Goal: Navigation & Orientation: Understand site structure

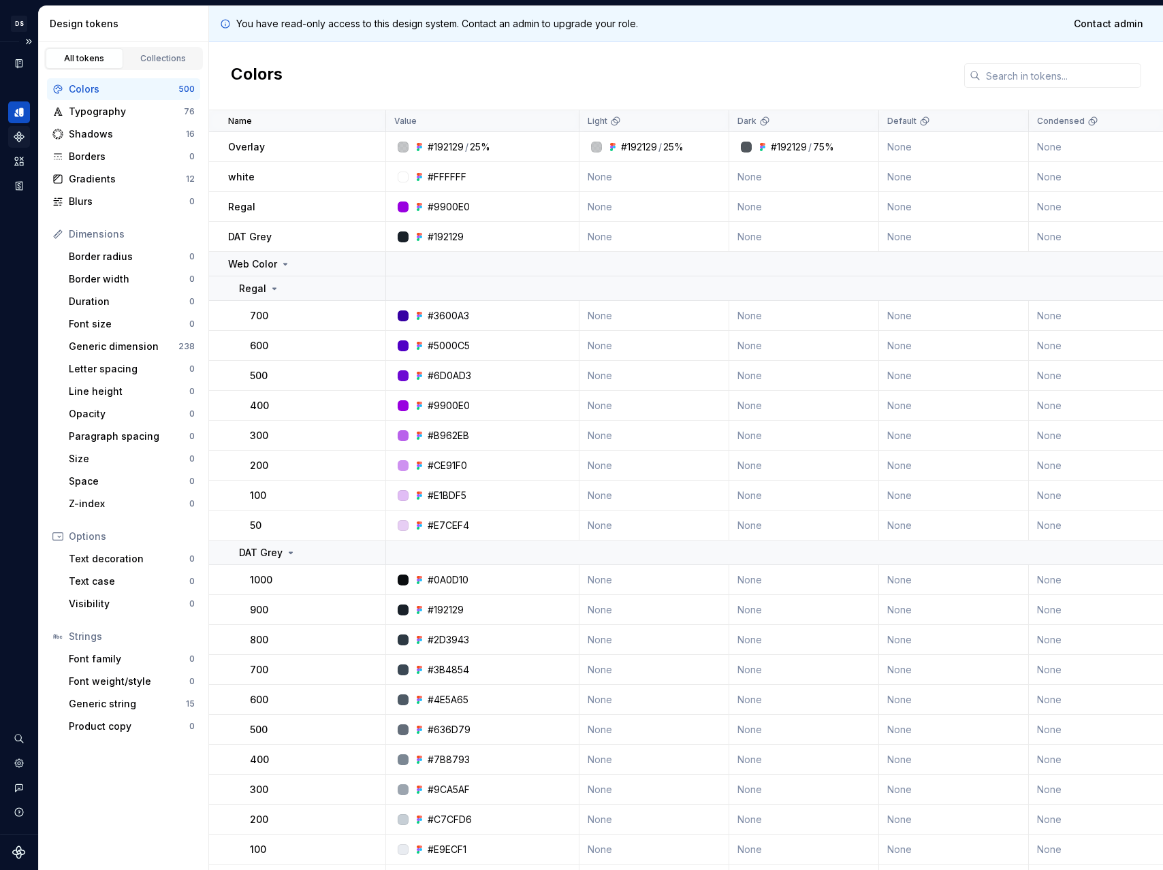
click at [20, 139] on icon "Components" at bounding box center [19, 137] width 10 height 10
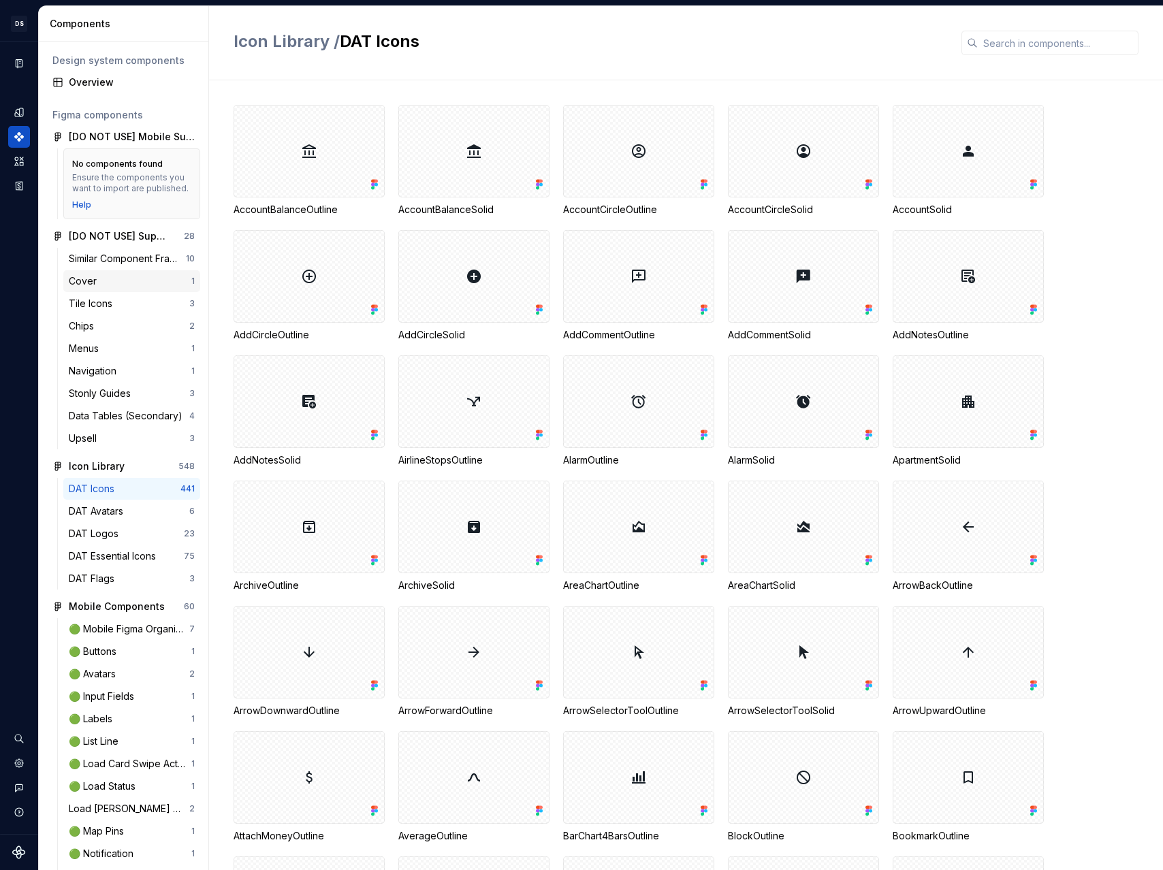
click at [112, 283] on div "Cover 1" at bounding box center [131, 281] width 137 height 22
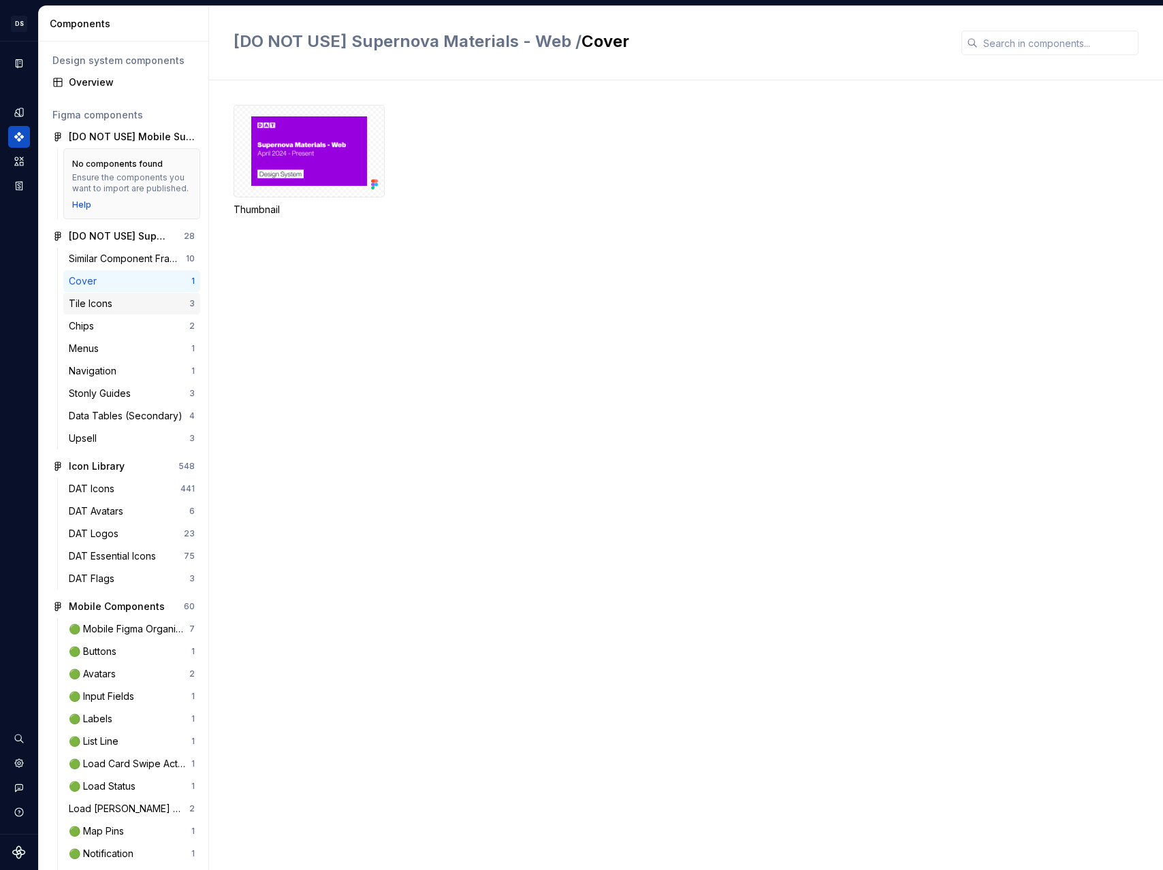
click at [110, 309] on div "Tile Icons" at bounding box center [93, 304] width 49 height 14
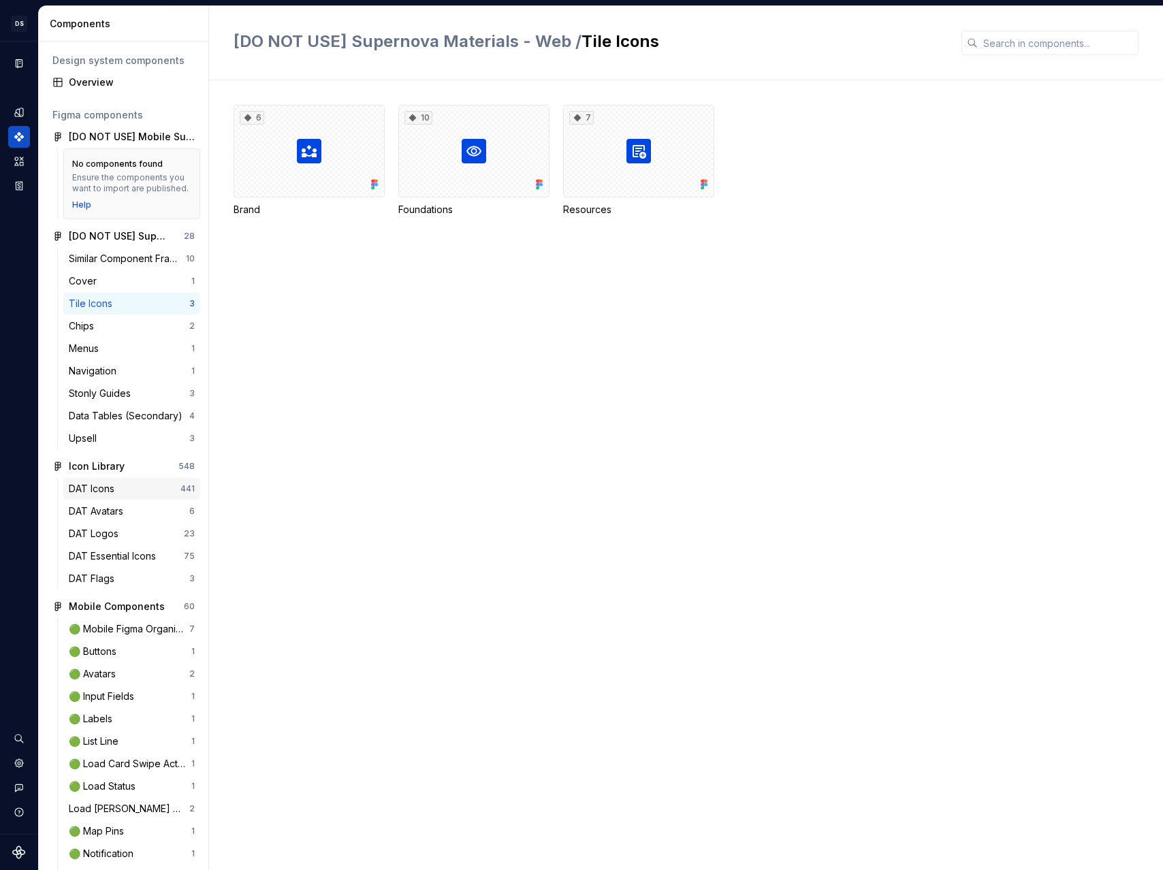
click at [109, 495] on div "DAT Icons" at bounding box center [94, 489] width 51 height 14
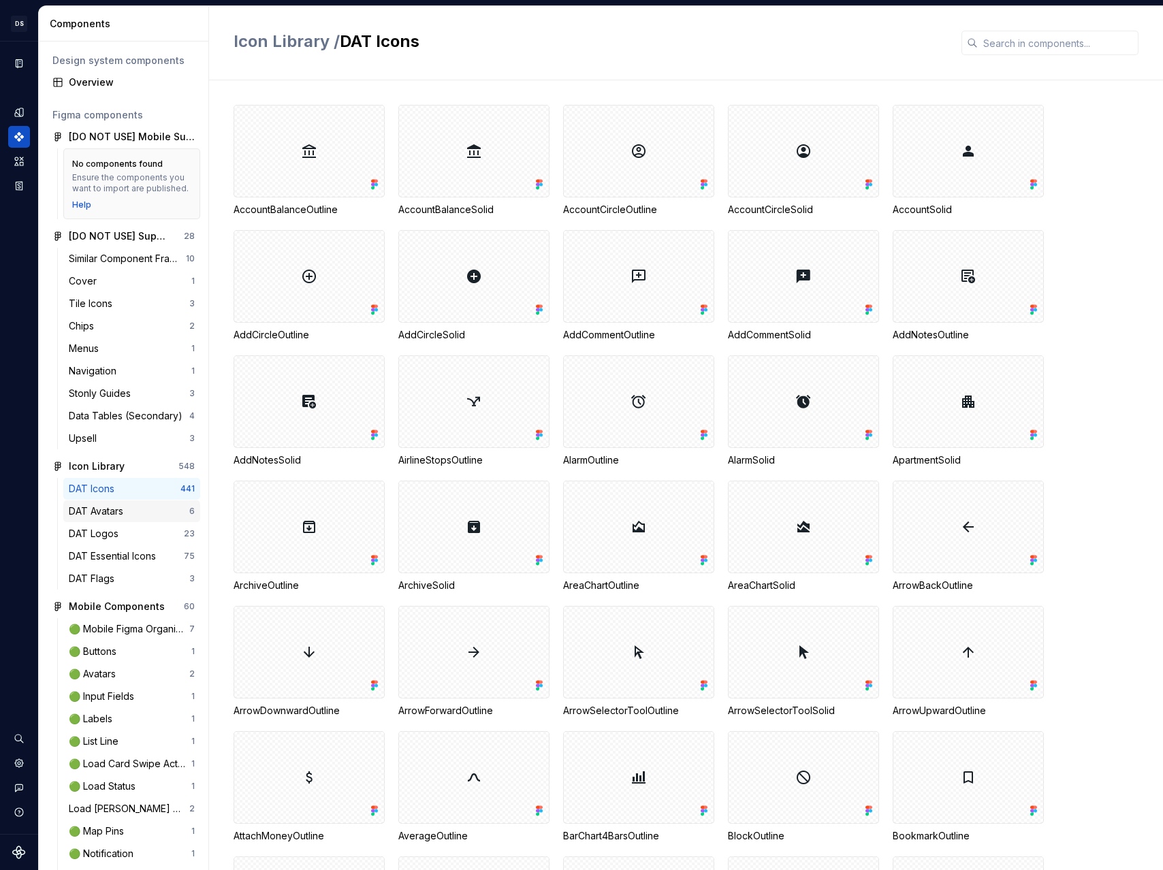
click at [109, 518] on div "DAT Avatars" at bounding box center [99, 511] width 60 height 14
